Goal: Navigation & Orientation: Find specific page/section

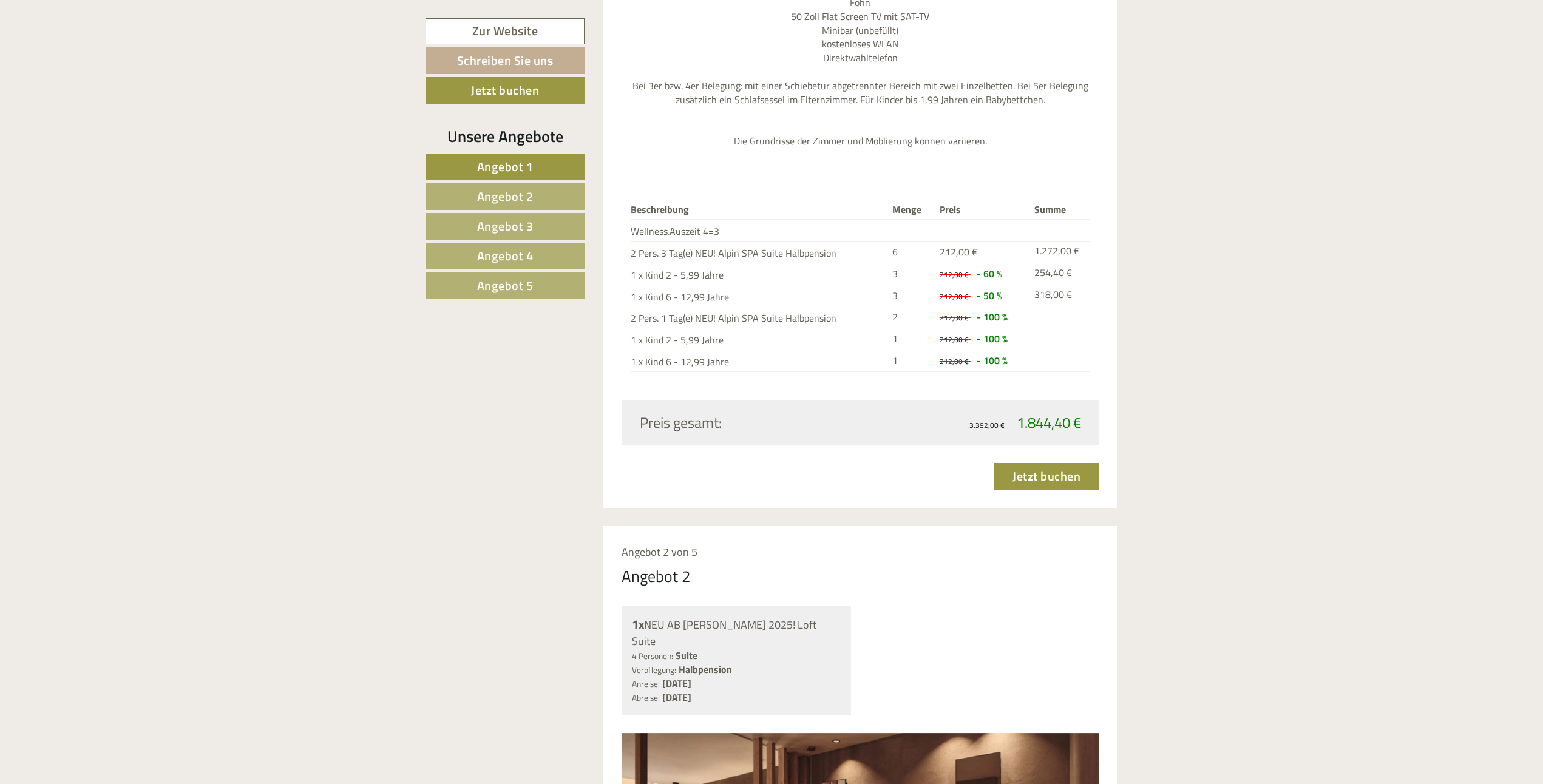
scroll to position [1577, 0]
click at [508, 199] on span "Angebot 2" at bounding box center [505, 196] width 56 height 19
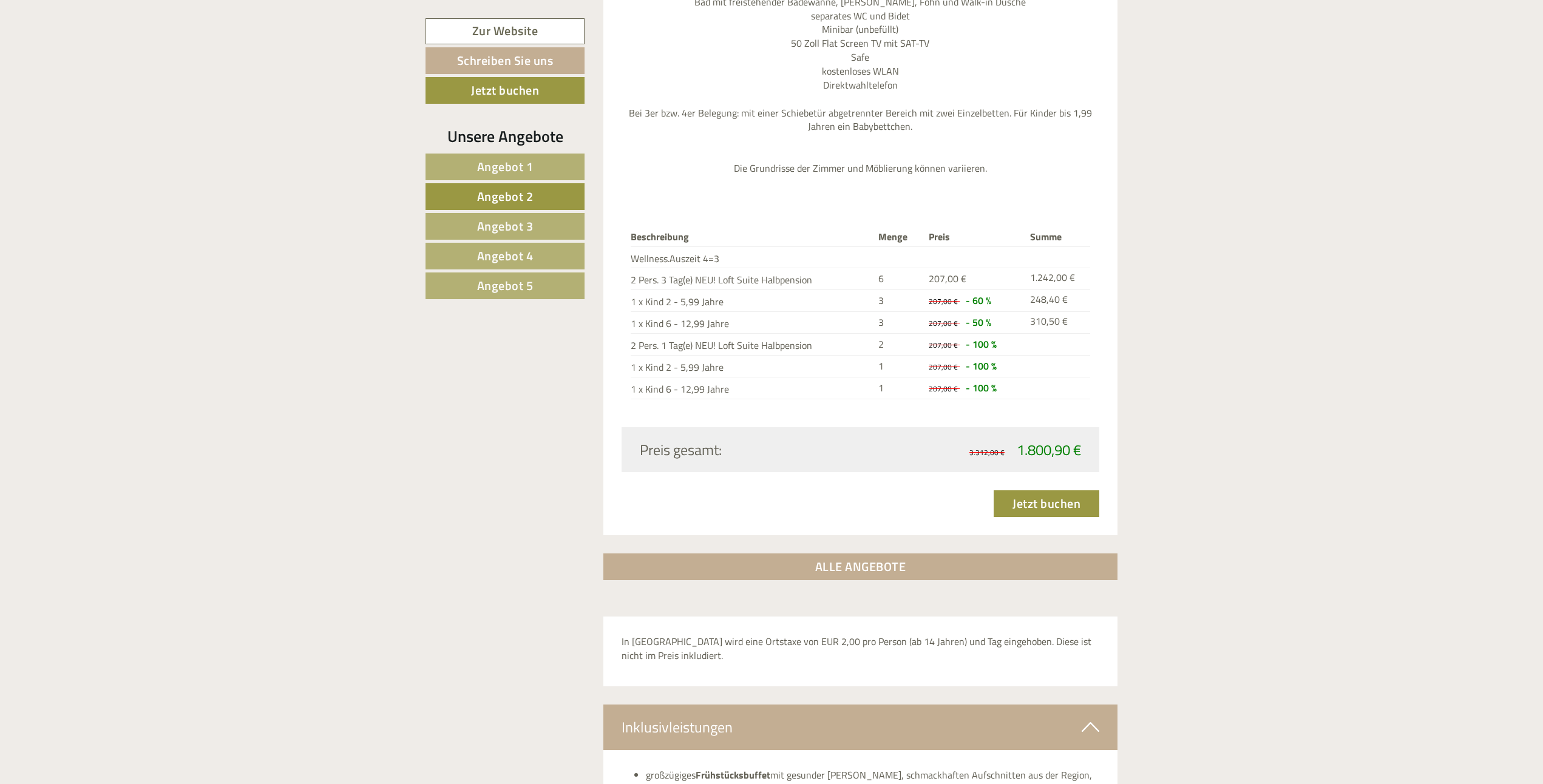
scroll to position [956, 0]
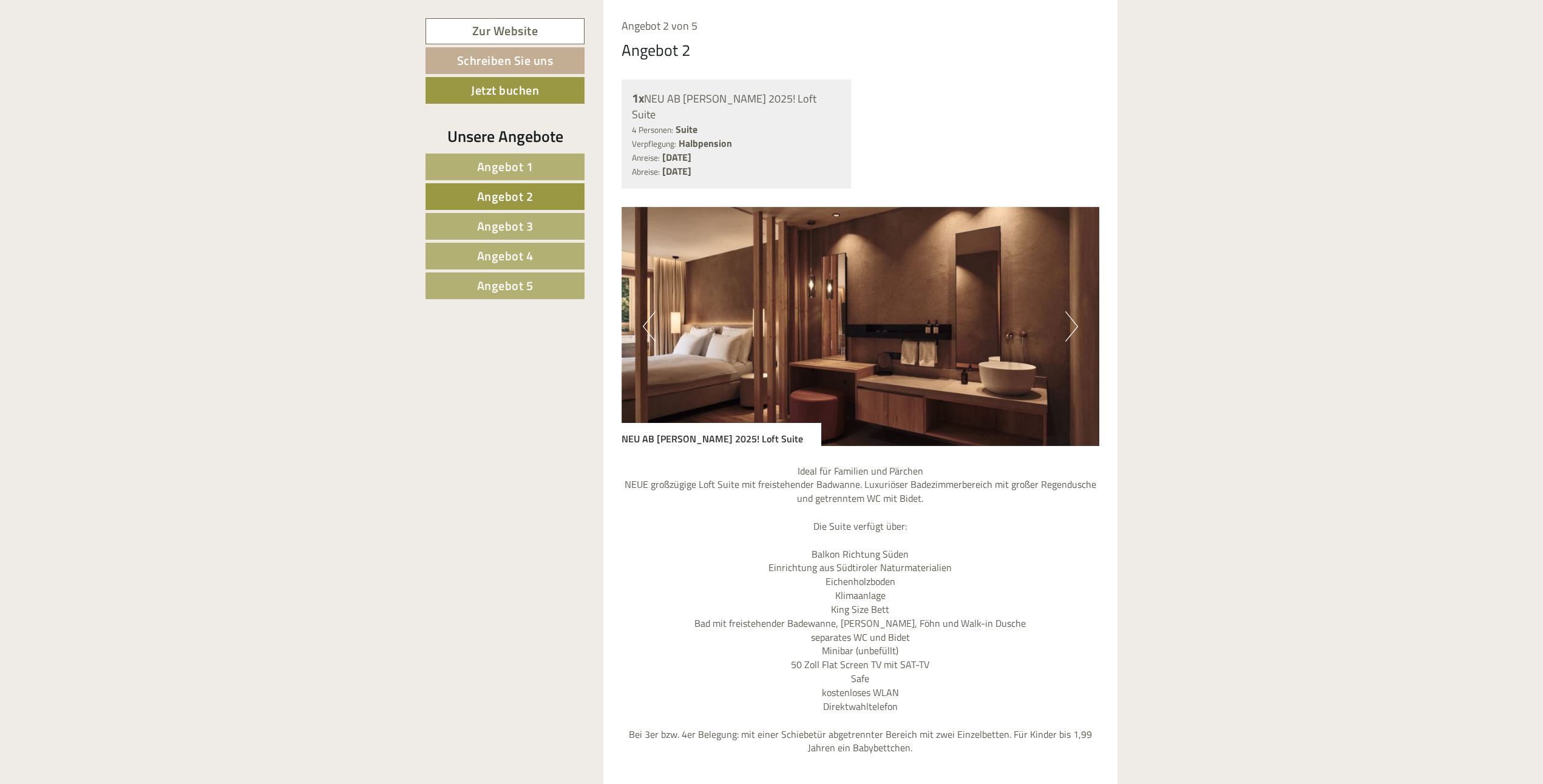
click at [518, 231] on span "Angebot 3" at bounding box center [505, 226] width 56 height 19
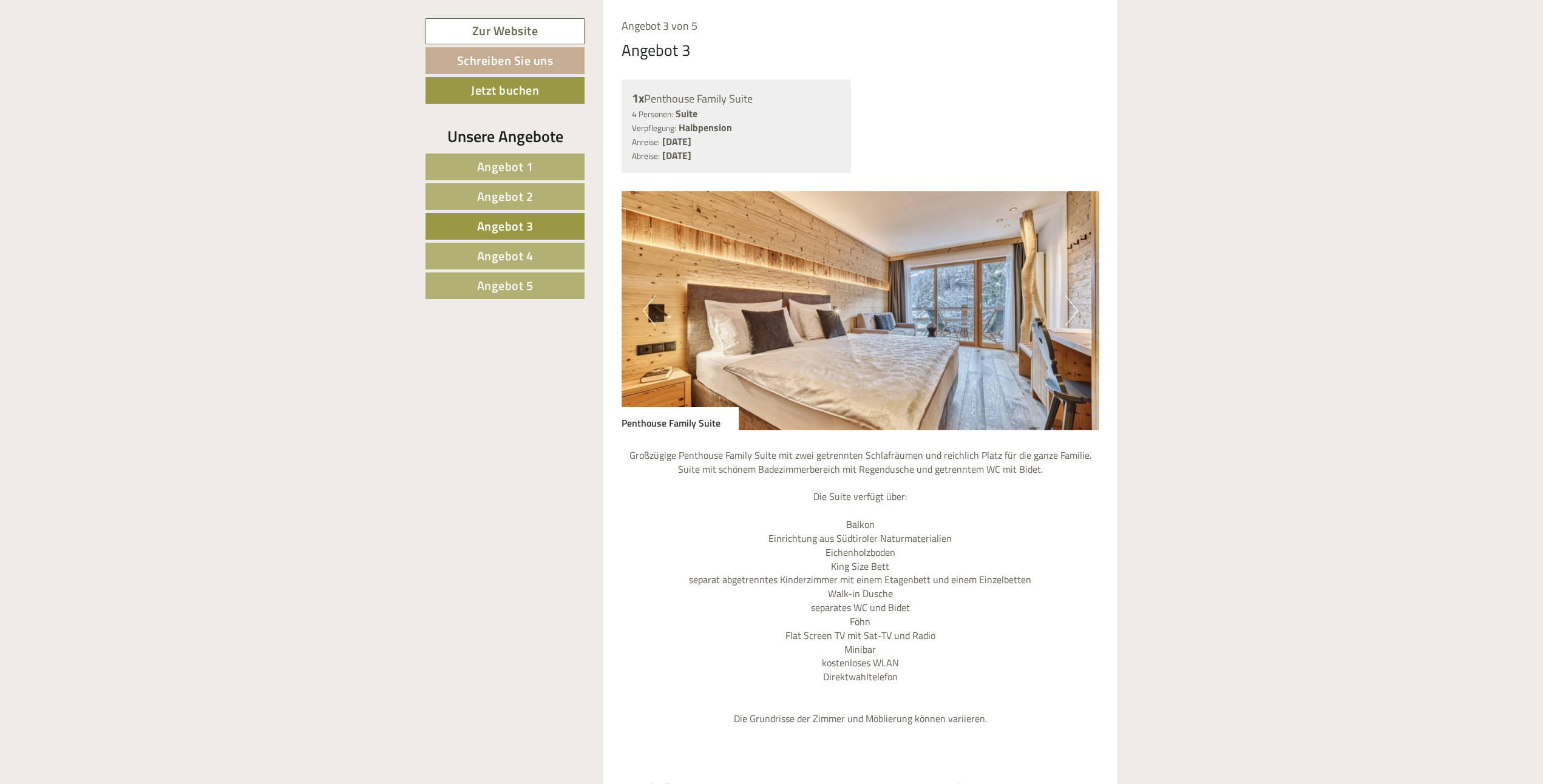
click at [526, 262] on span "Angebot 4" at bounding box center [505, 256] width 56 height 19
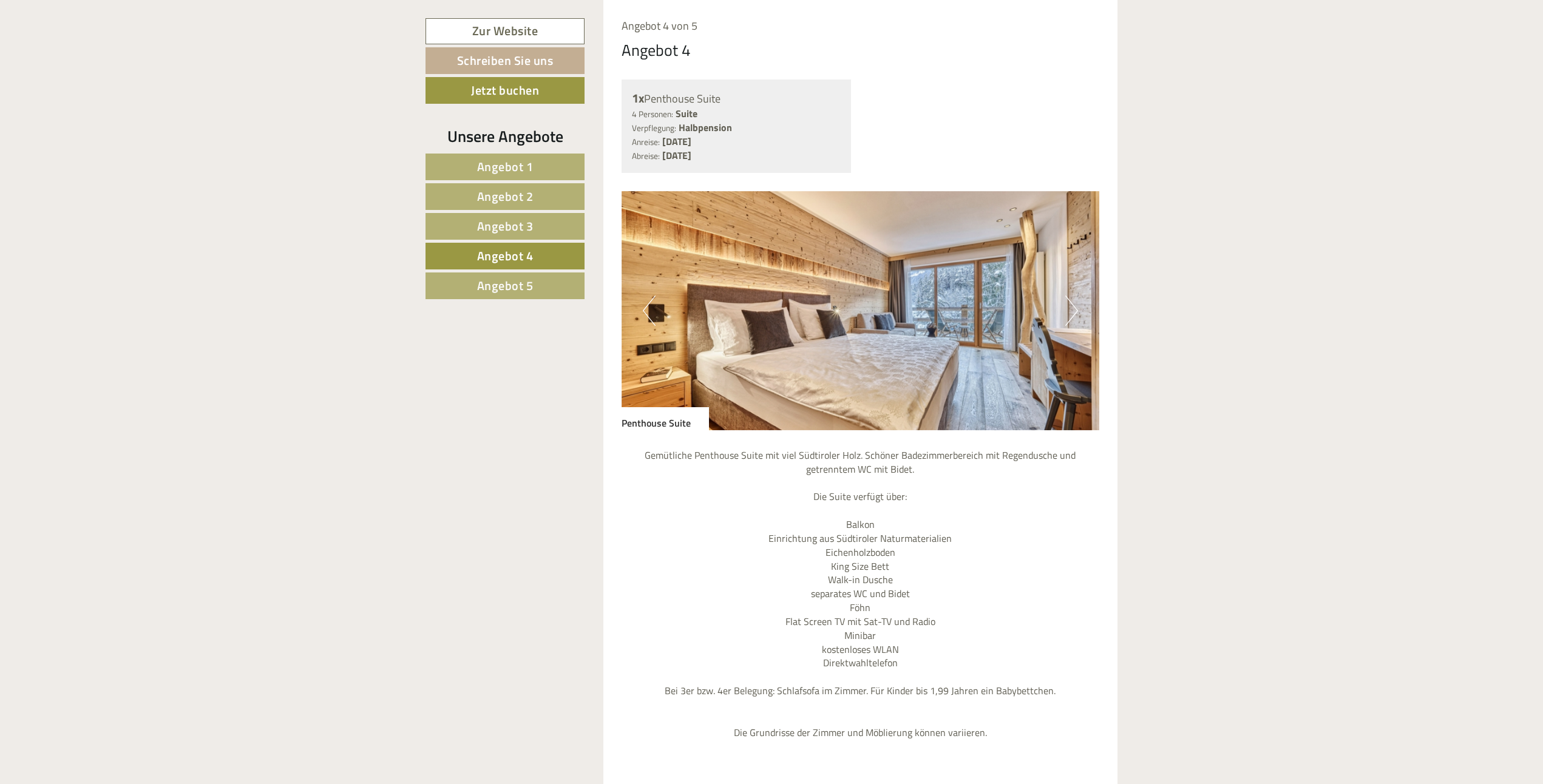
click at [533, 298] on link "Angebot 5" at bounding box center [505, 285] width 159 height 27
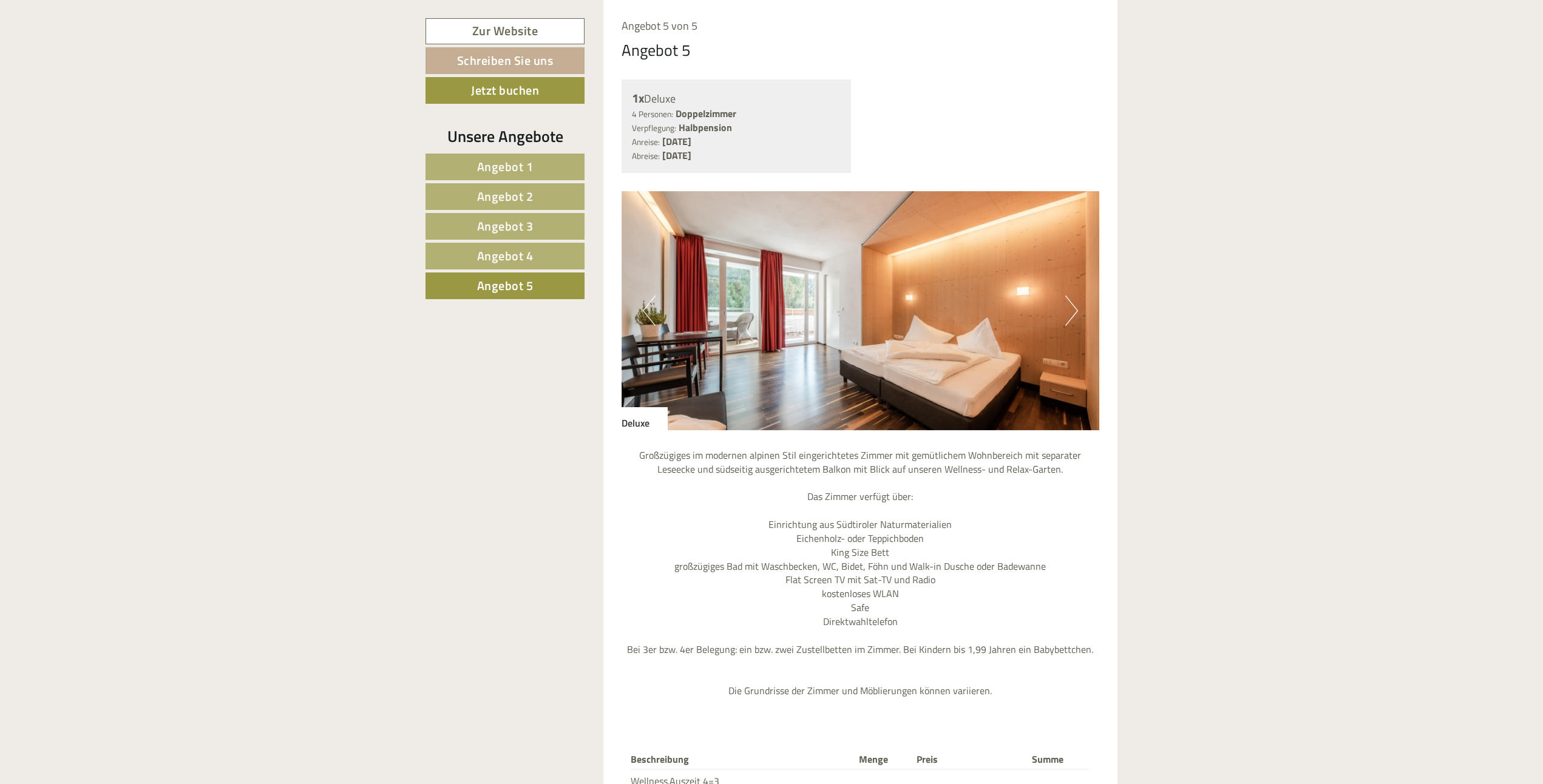
click at [487, 259] on span "Angebot 4" at bounding box center [505, 256] width 56 height 19
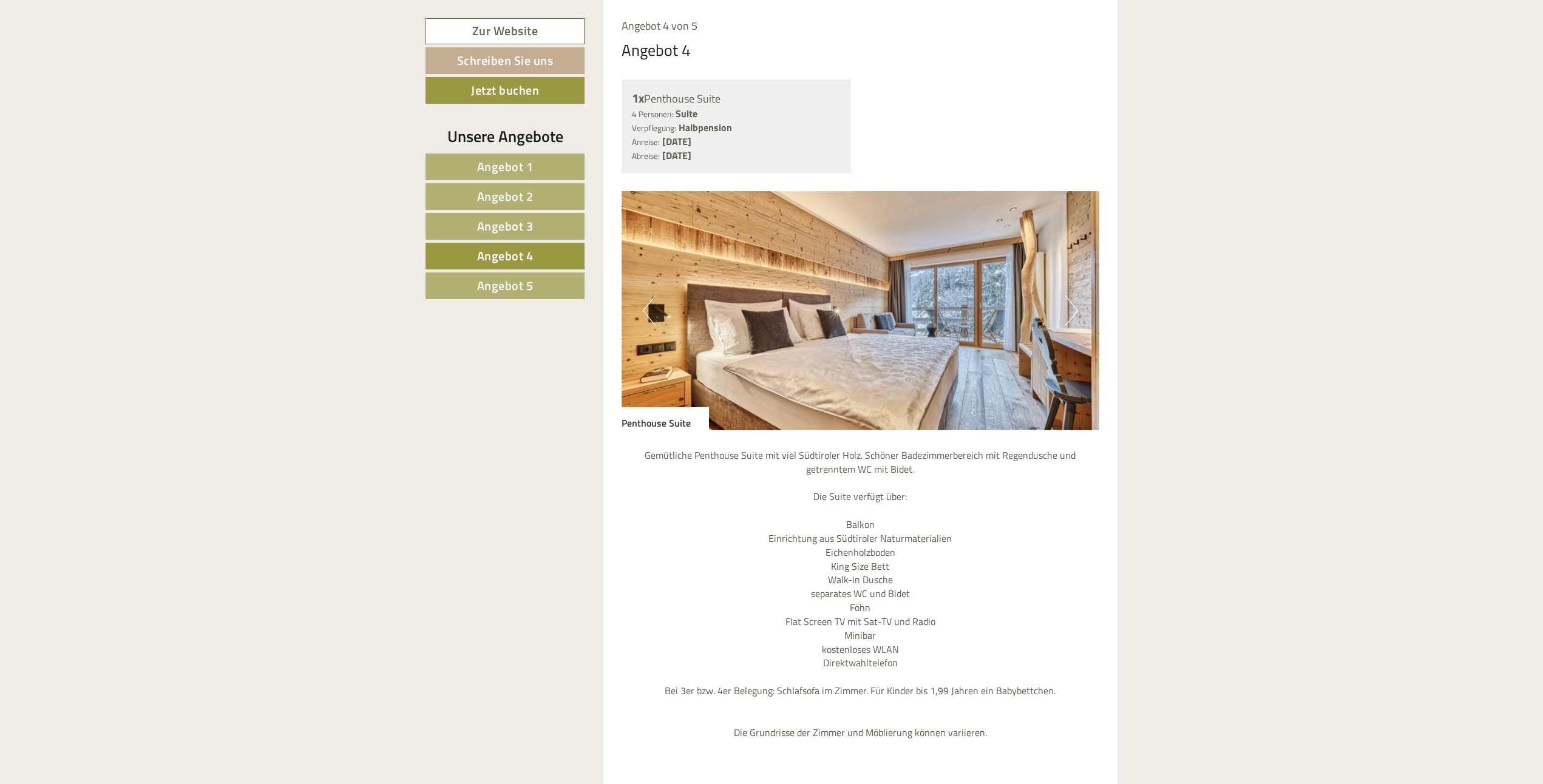
click at [494, 228] on span "Angebot 3" at bounding box center [505, 226] width 56 height 19
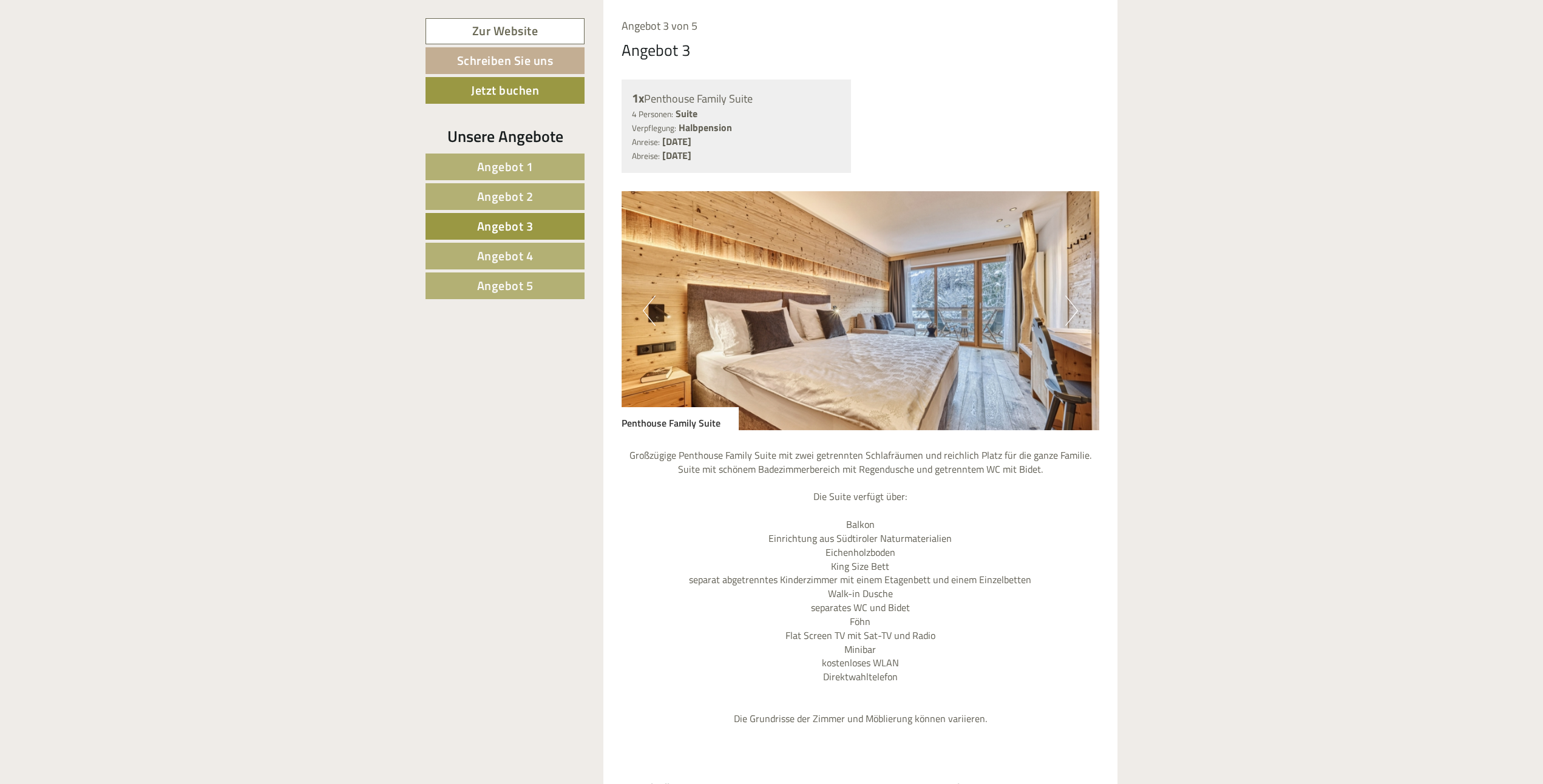
click at [502, 197] on span "Angebot 2" at bounding box center [505, 196] width 56 height 19
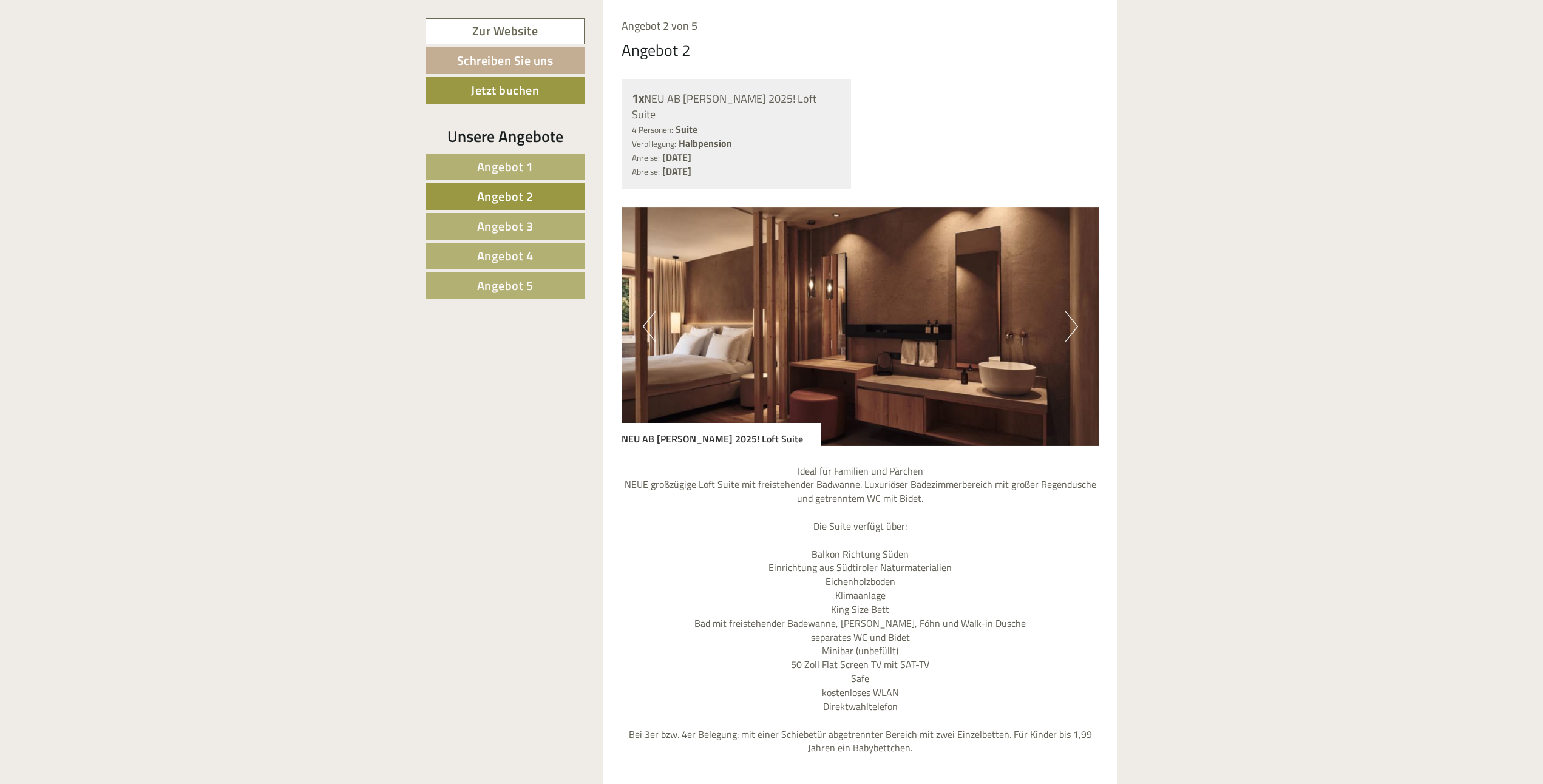
click at [493, 183] on link "Angebot 2" at bounding box center [505, 196] width 159 height 27
click at [510, 179] on link "Angebot 1" at bounding box center [505, 167] width 159 height 27
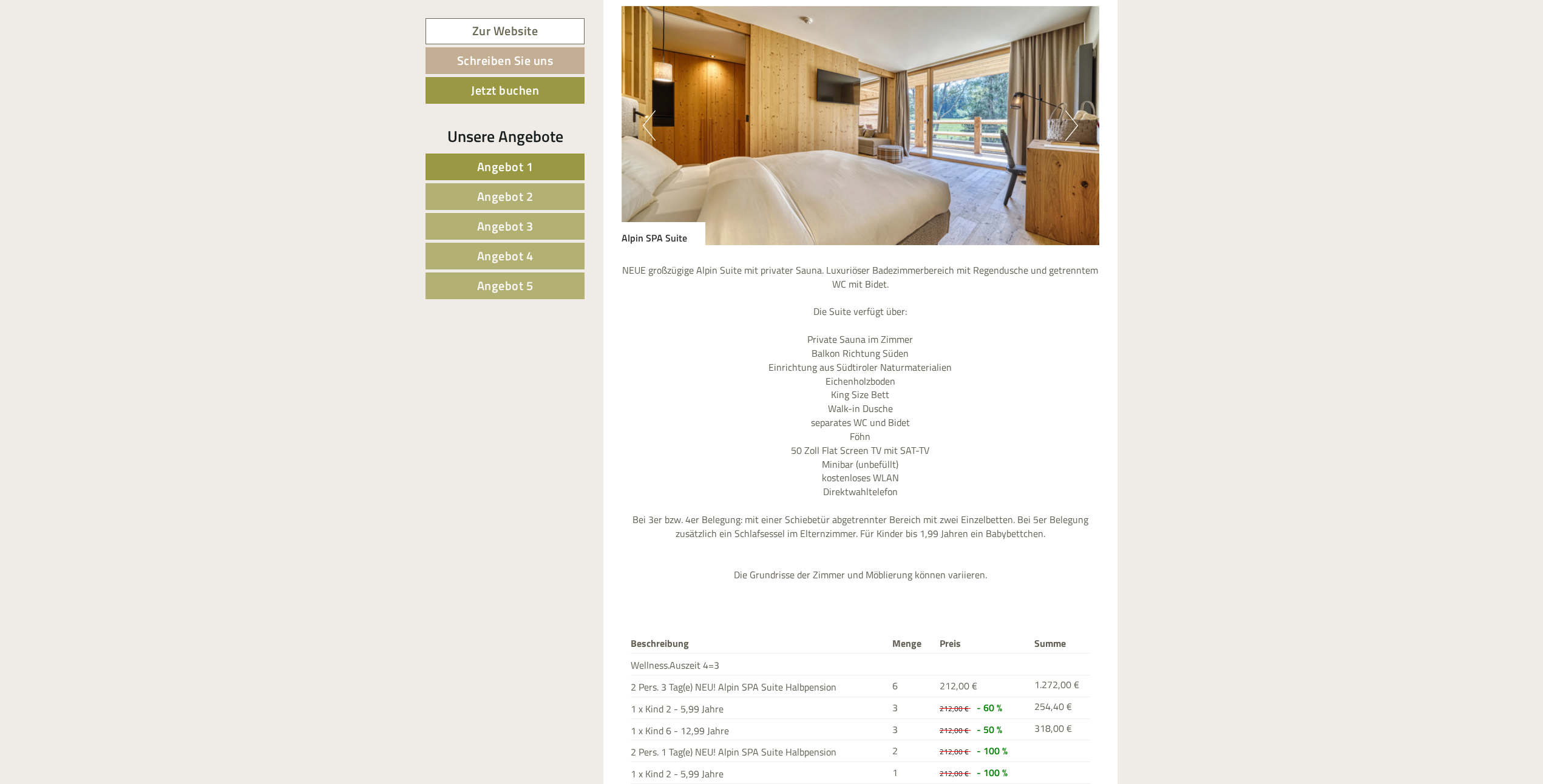
scroll to position [1259, 0]
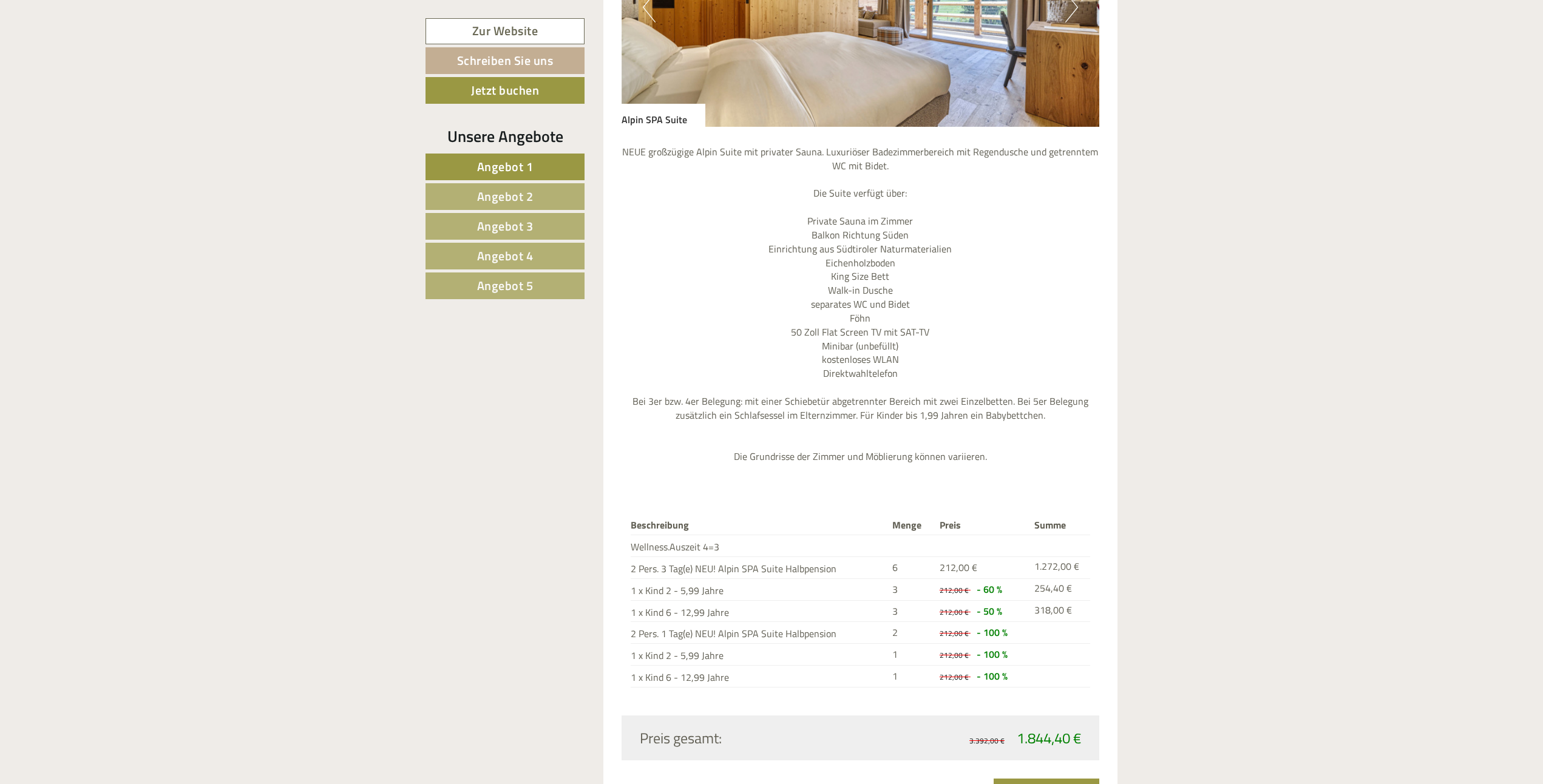
click at [516, 256] on span "Angebot 4" at bounding box center [505, 256] width 56 height 19
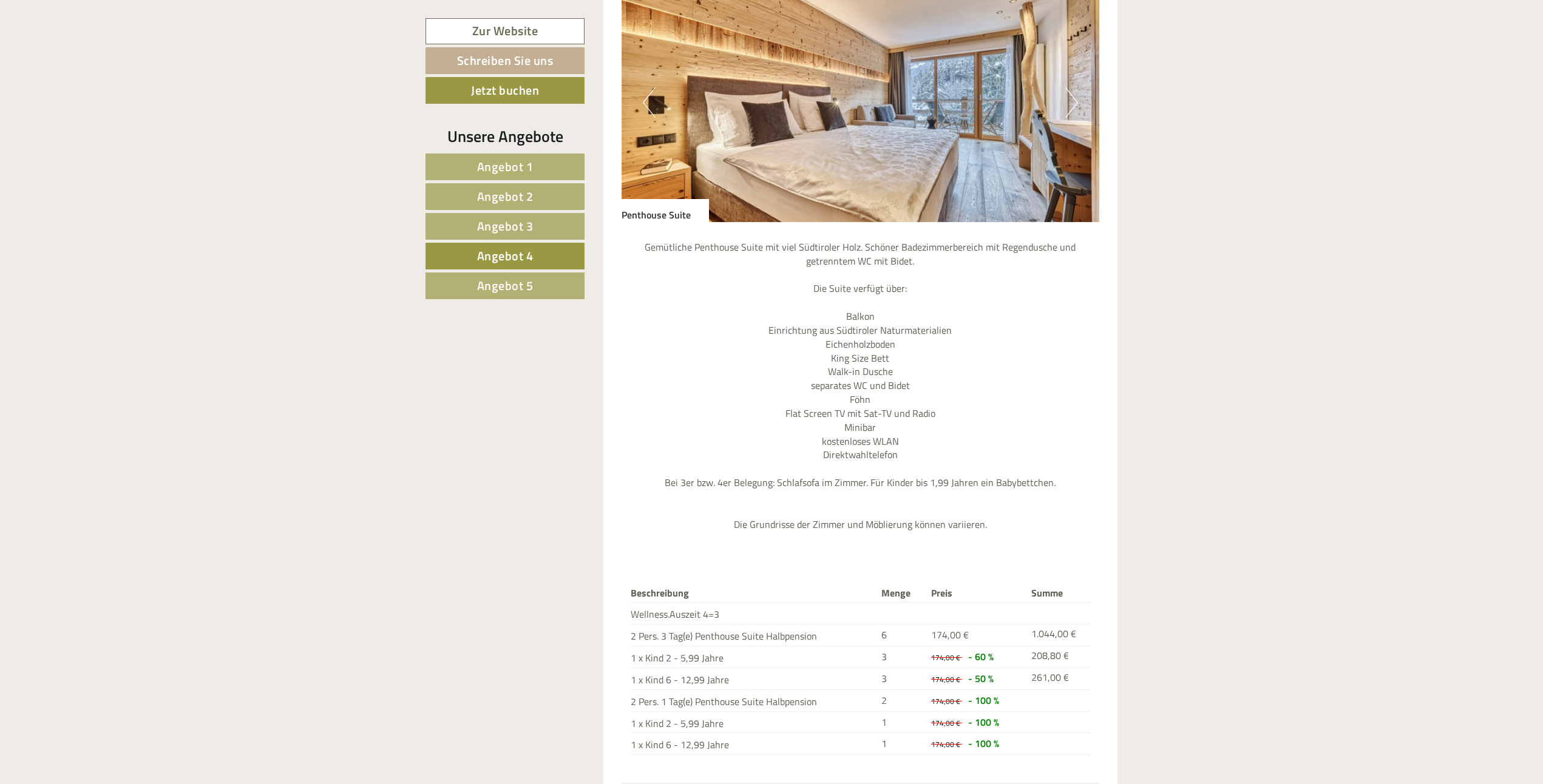
scroll to position [1380, 0]
